Goal: Navigation & Orientation: Find specific page/section

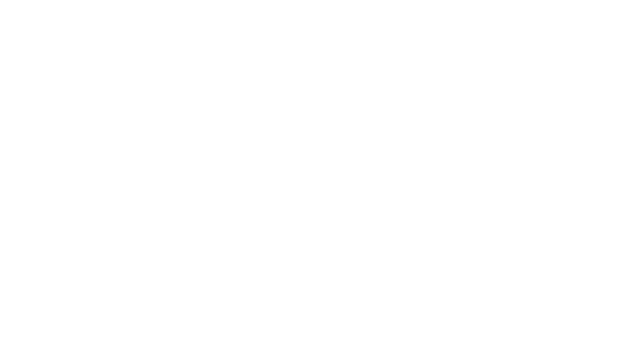
click at [330, 0] on html at bounding box center [311, 0] width 623 height 0
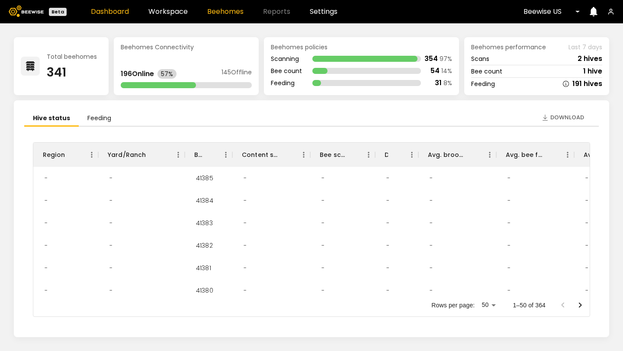
click at [229, 10] on link "Beehomes" at bounding box center [225, 11] width 36 height 7
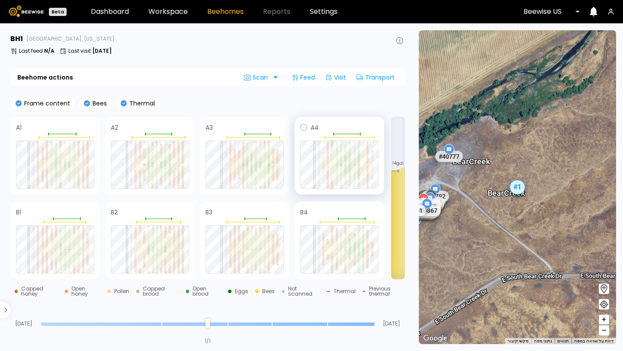
click at [332, 168] on div at bounding box center [332, 171] width 2 height 13
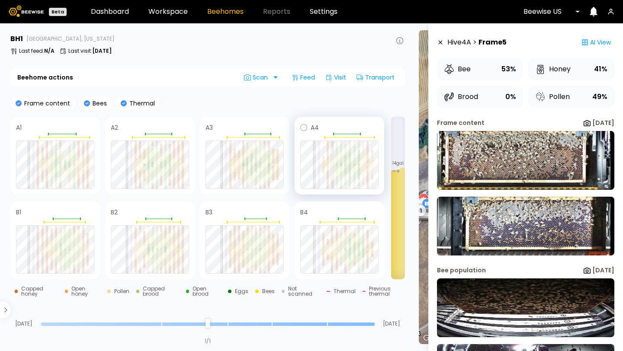
click at [339, 170] on div at bounding box center [341, 165] width 4 height 26
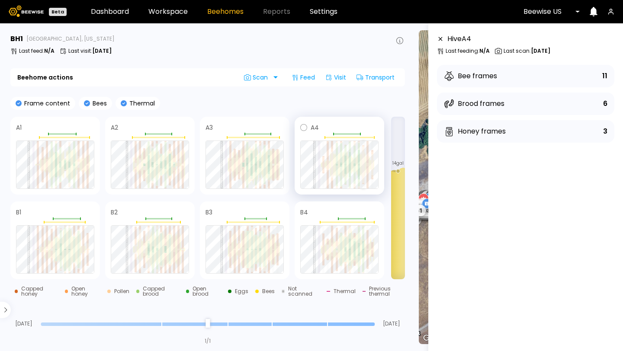
click at [362, 172] on div at bounding box center [363, 174] width 2 height 18
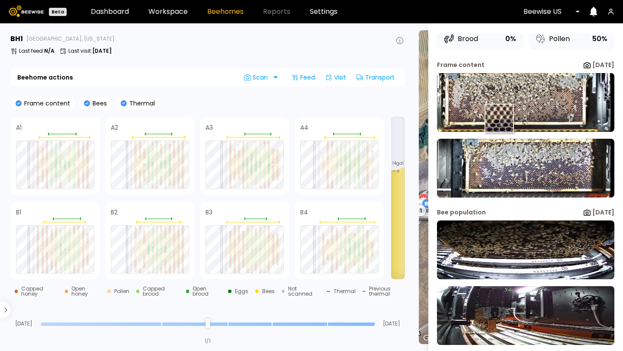
scroll to position [65, 0]
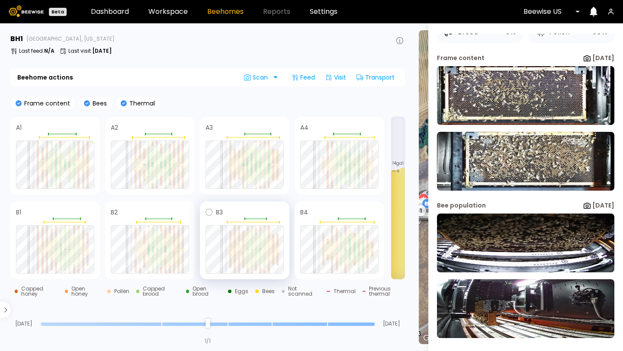
click at [270, 265] on div at bounding box center [244, 249] width 78 height 48
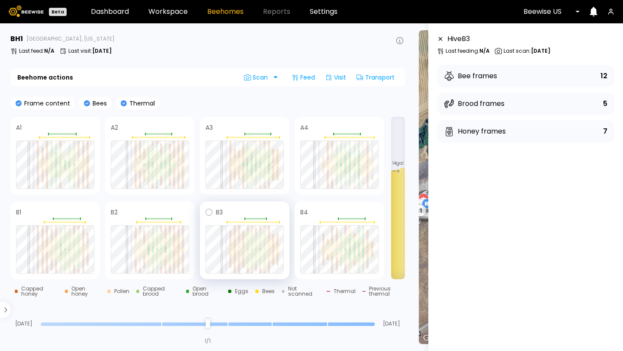
click at [239, 267] on div at bounding box center [239, 265] width 2 height 15
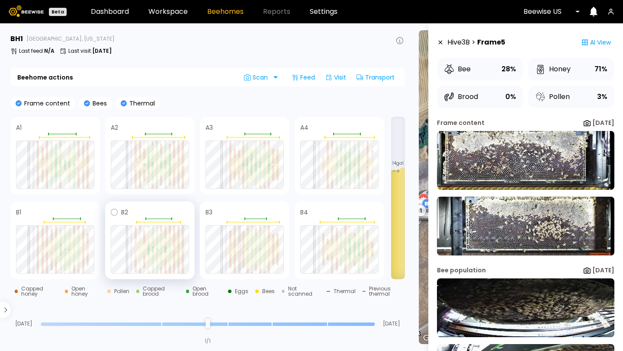
click at [183, 267] on div at bounding box center [183, 261] width 2 height 23
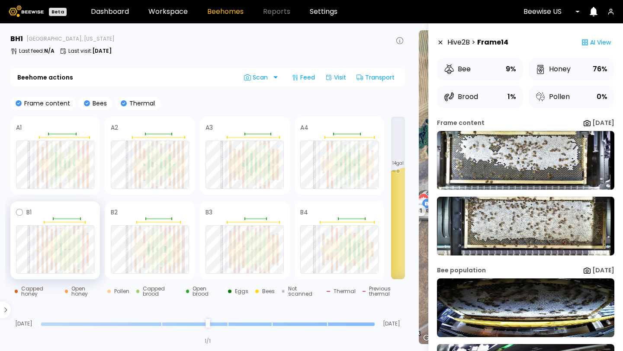
click at [83, 264] on div at bounding box center [83, 263] width 2 height 20
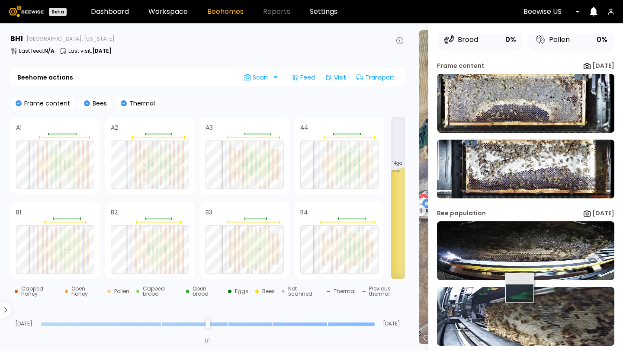
scroll to position [59, 0]
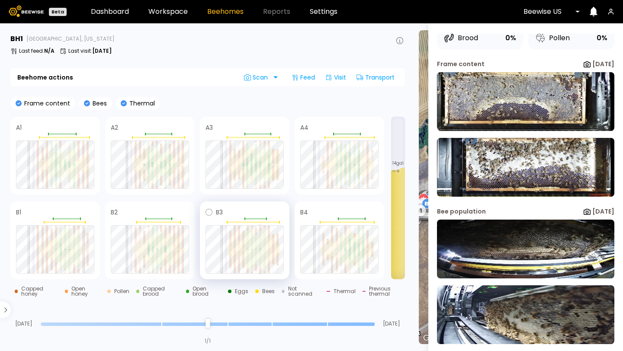
click at [260, 229] on div at bounding box center [260, 229] width 2 height 6
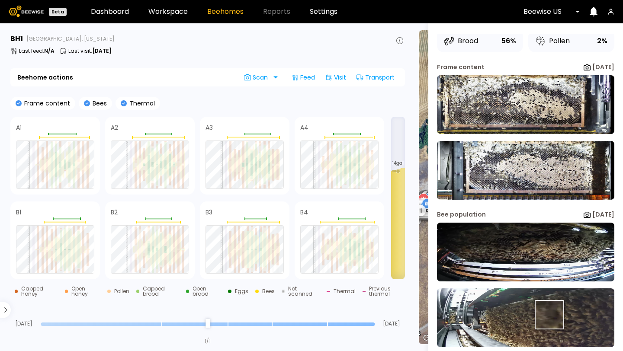
scroll to position [65, 0]
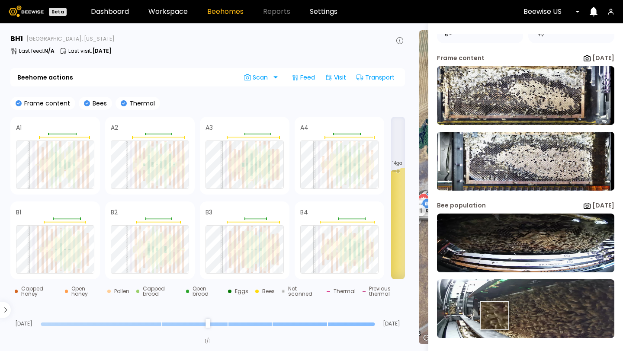
click at [494, 316] on img at bounding box center [525, 308] width 177 height 59
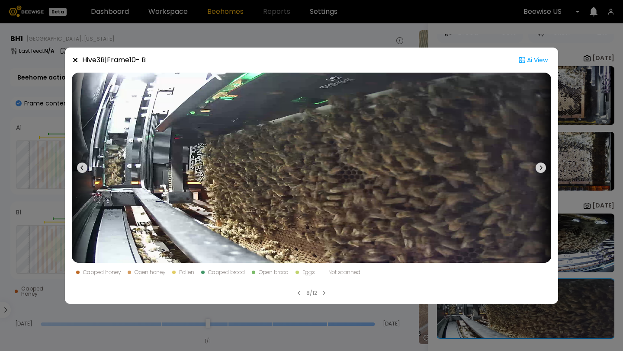
click at [74, 60] on icon at bounding box center [75, 60] width 4 height 4
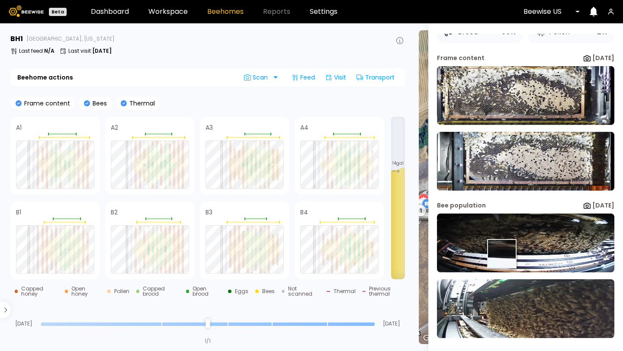
click at [501, 254] on img at bounding box center [525, 243] width 177 height 59
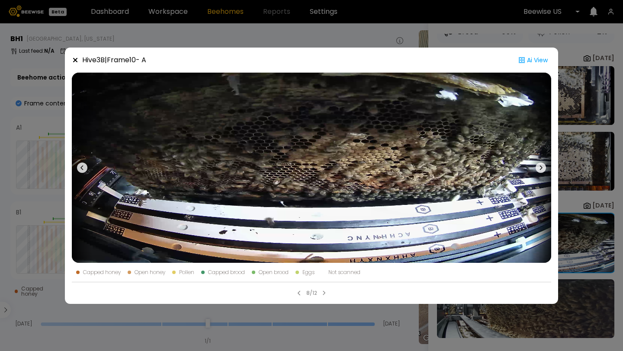
click at [75, 60] on icon at bounding box center [75, 60] width 4 height 4
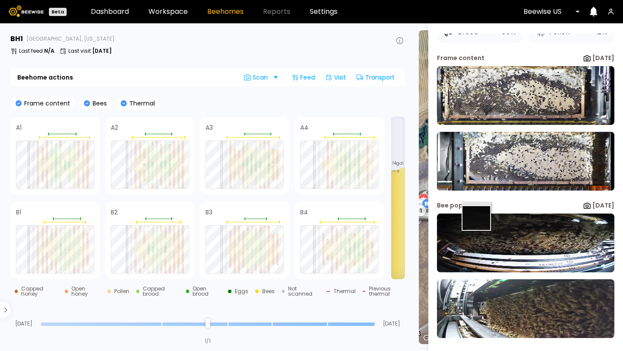
scroll to position [0, 0]
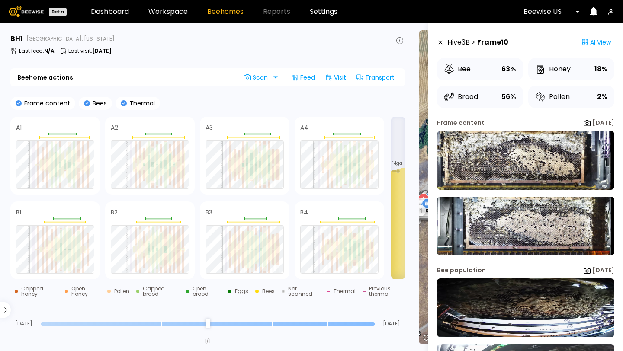
click at [423, 182] on div "# 41205 # 41217 # 41323 # 41354 # 41187 # 41203 # 41191 # 41188 # 41341 # 41227…" at bounding box center [516, 187] width 197 height 314
click at [439, 43] on icon at bounding box center [440, 43] width 4 height 4
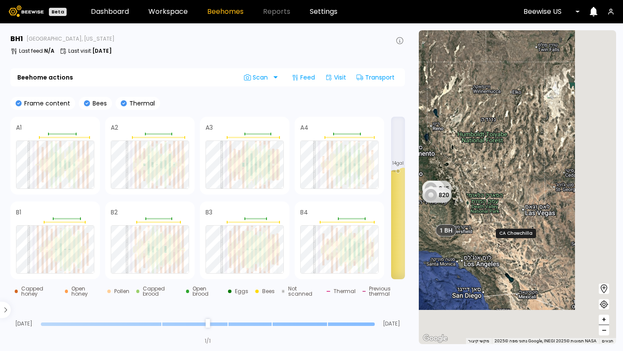
drag, startPoint x: 556, startPoint y: 286, endPoint x: 476, endPoint y: 232, distance: 96.2
click at [476, 232] on div "1 BH 1 BH 1 BH 185 8 820 4 12 BH 1 BH" at bounding box center [516, 187] width 197 height 314
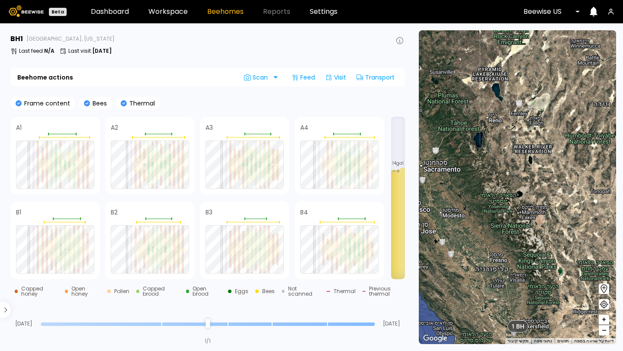
drag, startPoint x: 432, startPoint y: 185, endPoint x: 513, endPoint y: 256, distance: 107.5
click at [513, 256] on div "1 BH 1 BH 1 BH 12 BH 1 BH" at bounding box center [516, 187] width 197 height 314
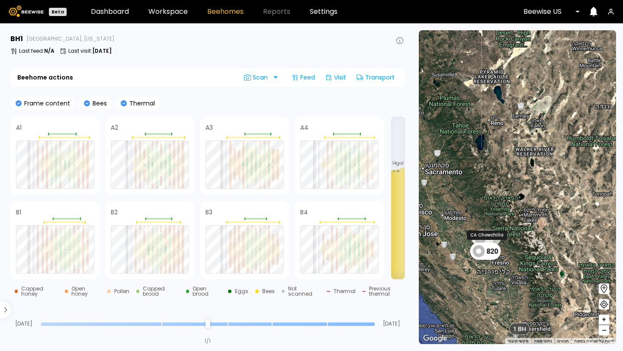
click at [495, 250] on div "820" at bounding box center [485, 251] width 31 height 17
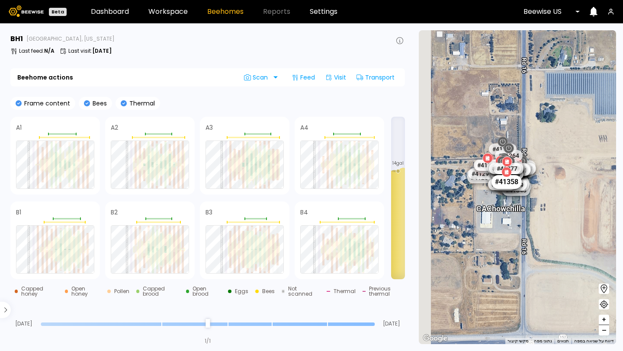
drag, startPoint x: 448, startPoint y: 102, endPoint x: 501, endPoint y: 193, distance: 105.4
click at [501, 189] on div "# 41358" at bounding box center [506, 182] width 30 height 14
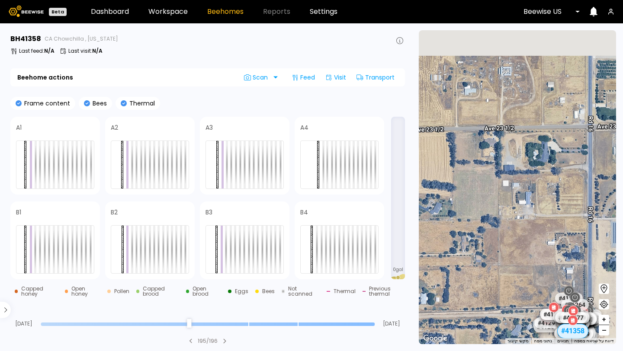
drag, startPoint x: 484, startPoint y: 118, endPoint x: 540, endPoint y: 263, distance: 155.0
click at [540, 263] on div "# 41217 # 41323 # 41185 # 41131 # 41078 # 41136 # 41205 # 41295 # 41315 # 41346…" at bounding box center [516, 187] width 197 height 314
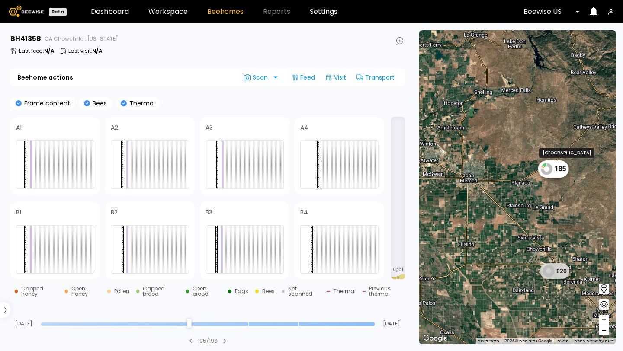
click at [563, 170] on div "185" at bounding box center [553, 168] width 31 height 17
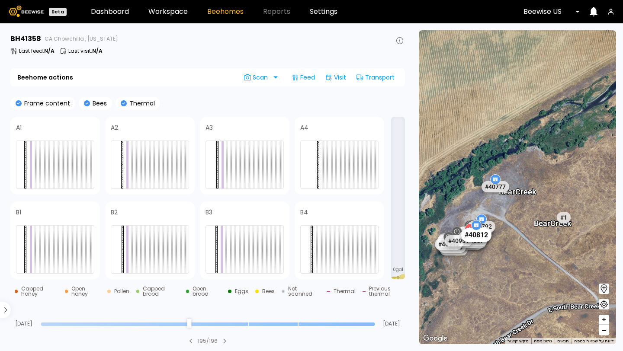
click at [483, 236] on div "# 40812" at bounding box center [476, 235] width 30 height 14
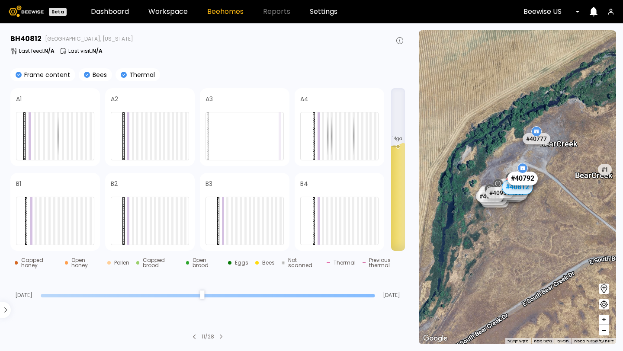
click at [530, 179] on div "# 40792" at bounding box center [522, 179] width 30 height 14
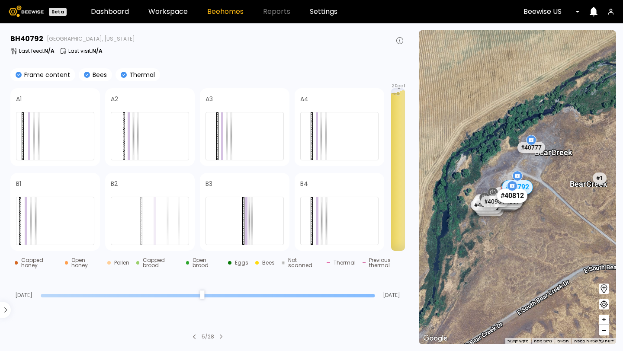
click at [517, 198] on div "# 40812" at bounding box center [512, 196] width 30 height 14
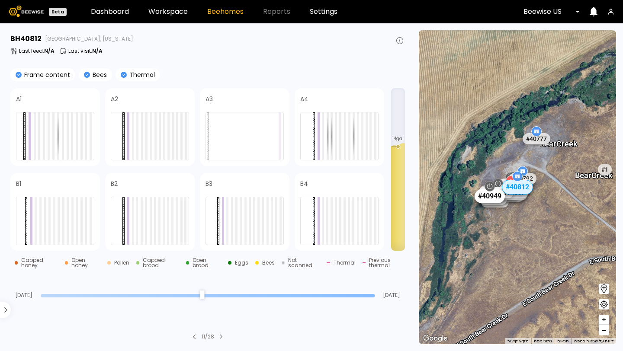
click at [483, 198] on div "# 40949" at bounding box center [489, 196] width 30 height 14
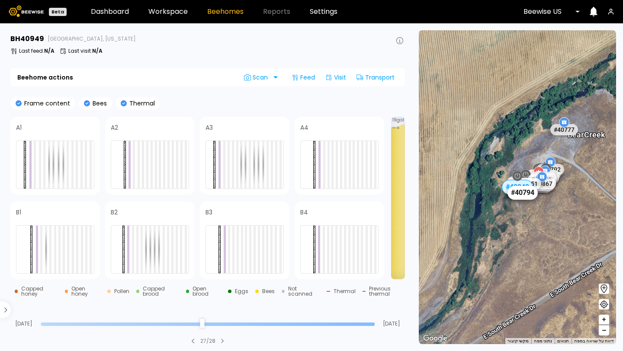
click at [522, 196] on div "# 40794" at bounding box center [522, 193] width 30 height 14
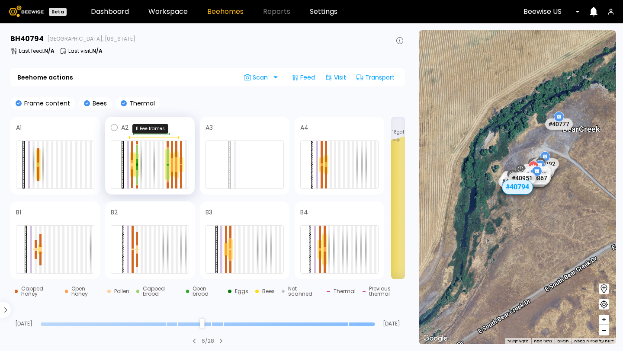
click at [176, 137] on div at bounding box center [153, 137] width 49 height 1
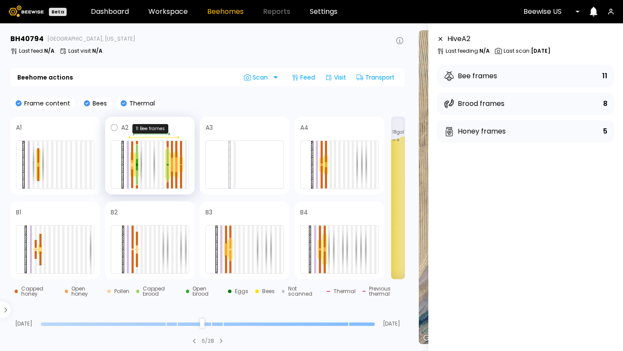
click at [173, 136] on div at bounding box center [150, 137] width 78 height 3
click at [174, 150] on div at bounding box center [150, 165] width 78 height 48
click at [168, 147] on div at bounding box center [167, 148] width 2 height 2
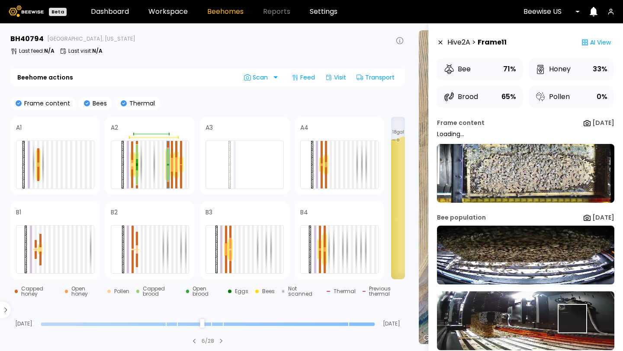
scroll to position [12, 0]
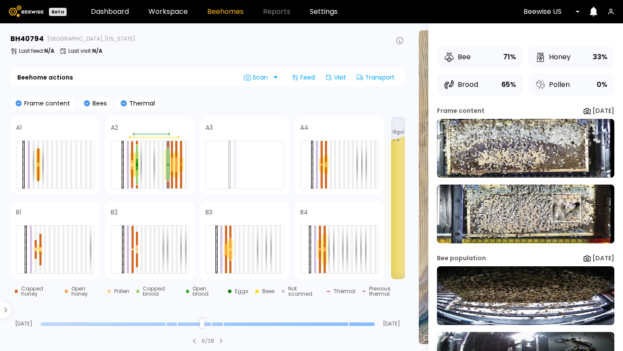
click at [565, 208] on img at bounding box center [525, 214] width 177 height 59
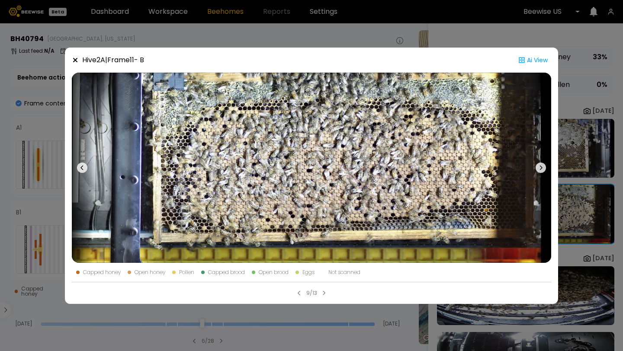
click at [542, 168] on icon at bounding box center [540, 168] width 10 height 10
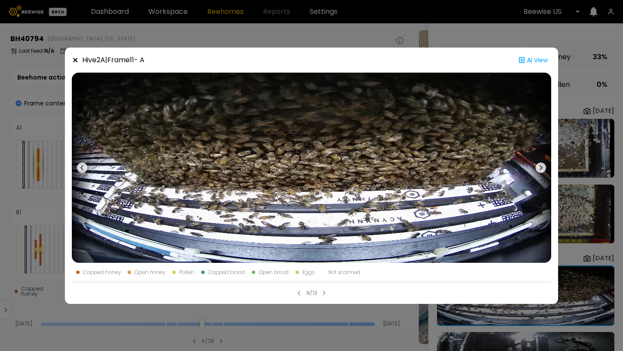
click at [542, 168] on icon at bounding box center [540, 168] width 10 height 10
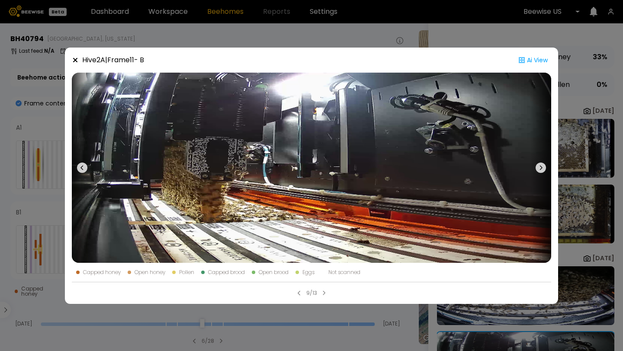
click at [542, 168] on icon at bounding box center [540, 168] width 10 height 10
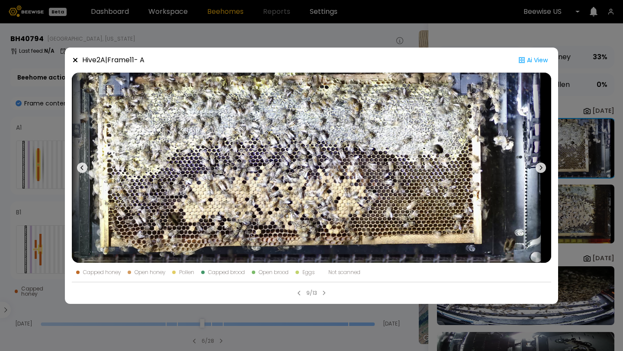
click at [85, 166] on icon at bounding box center [82, 168] width 10 height 10
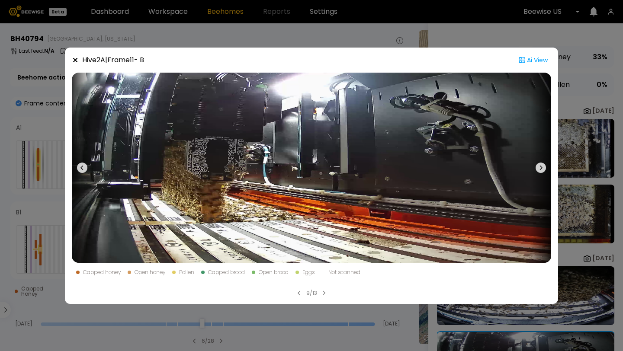
click at [85, 166] on icon at bounding box center [82, 168] width 10 height 10
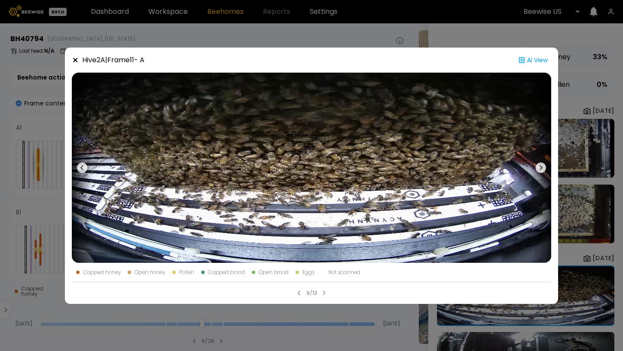
click at [85, 166] on icon at bounding box center [82, 168] width 10 height 10
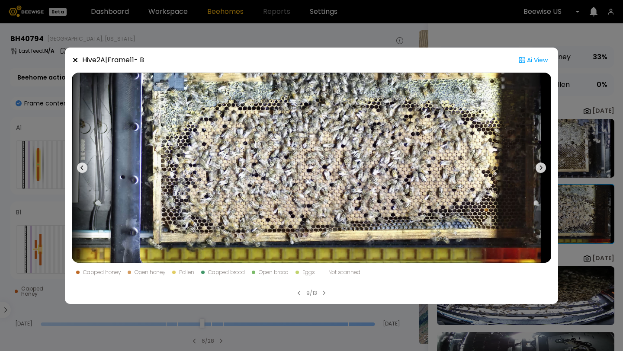
click at [174, 31] on div "Hive 2 A | Frame 11 - B Ai View Capped honey Open honey Pollen Capped brood Ope…" at bounding box center [311, 175] width 623 height 351
